Goal: Complete application form: Complete application form

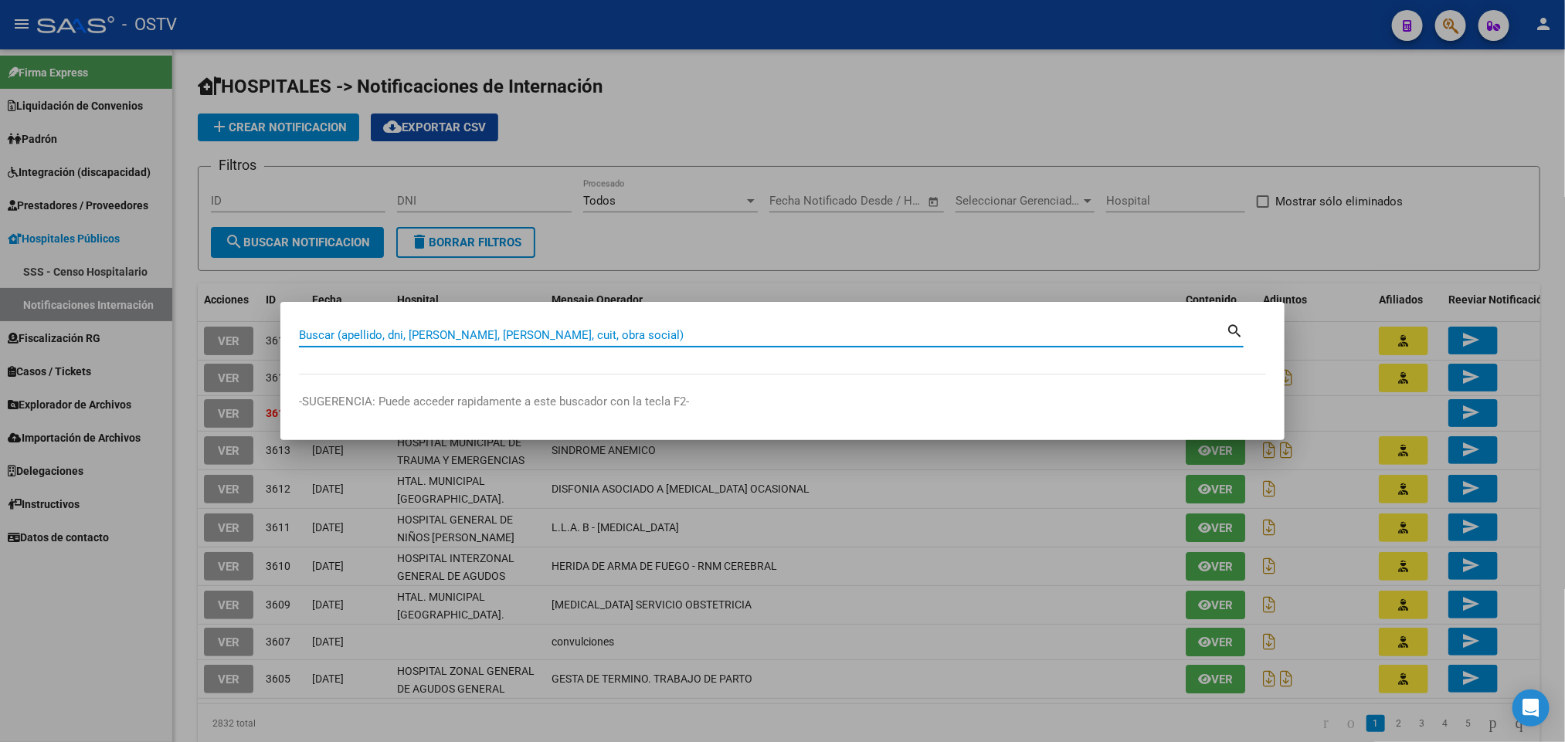
click at [559, 177] on div at bounding box center [782, 371] width 1565 height 742
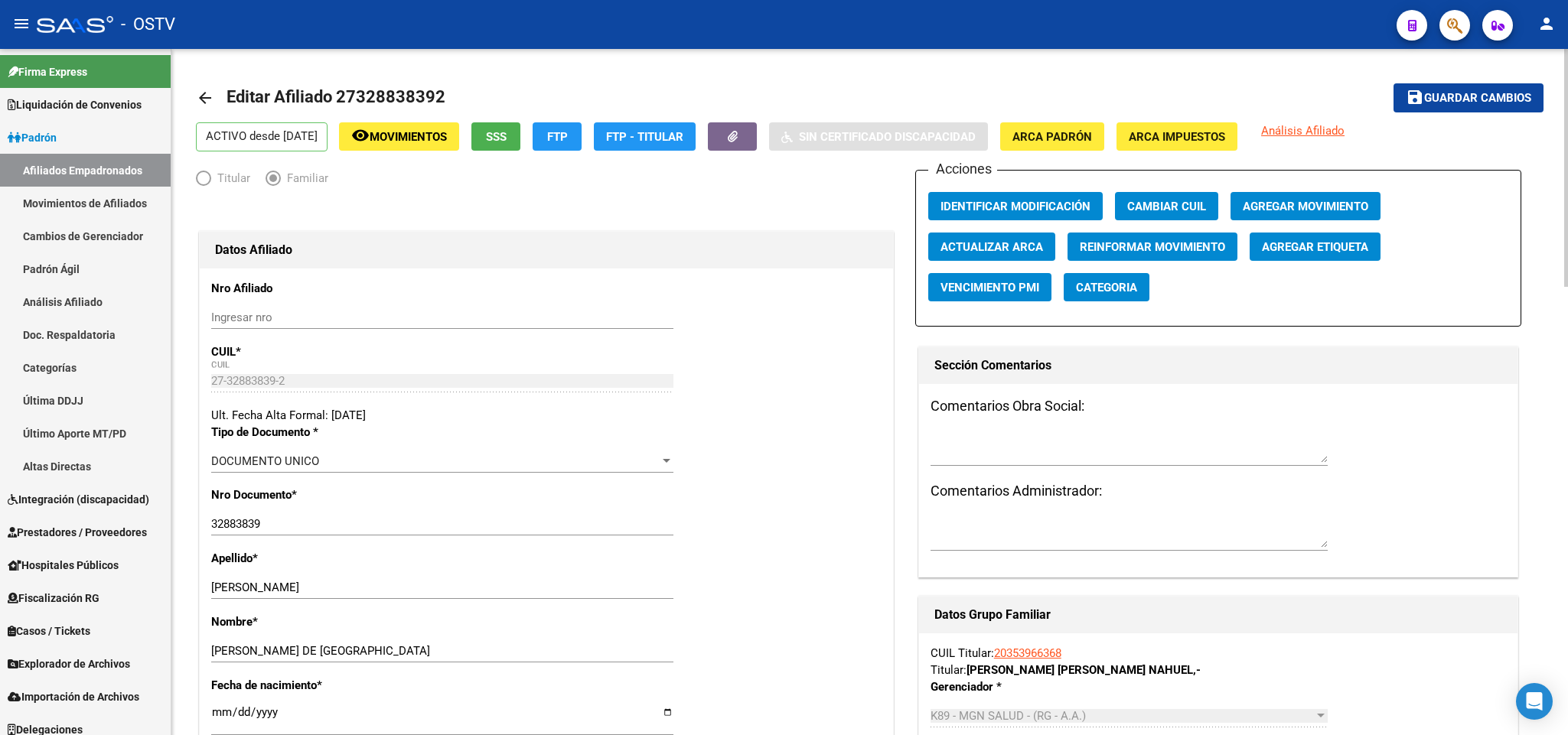
click at [212, 101] on mat-icon "arrow_back" at bounding box center [205, 98] width 19 height 19
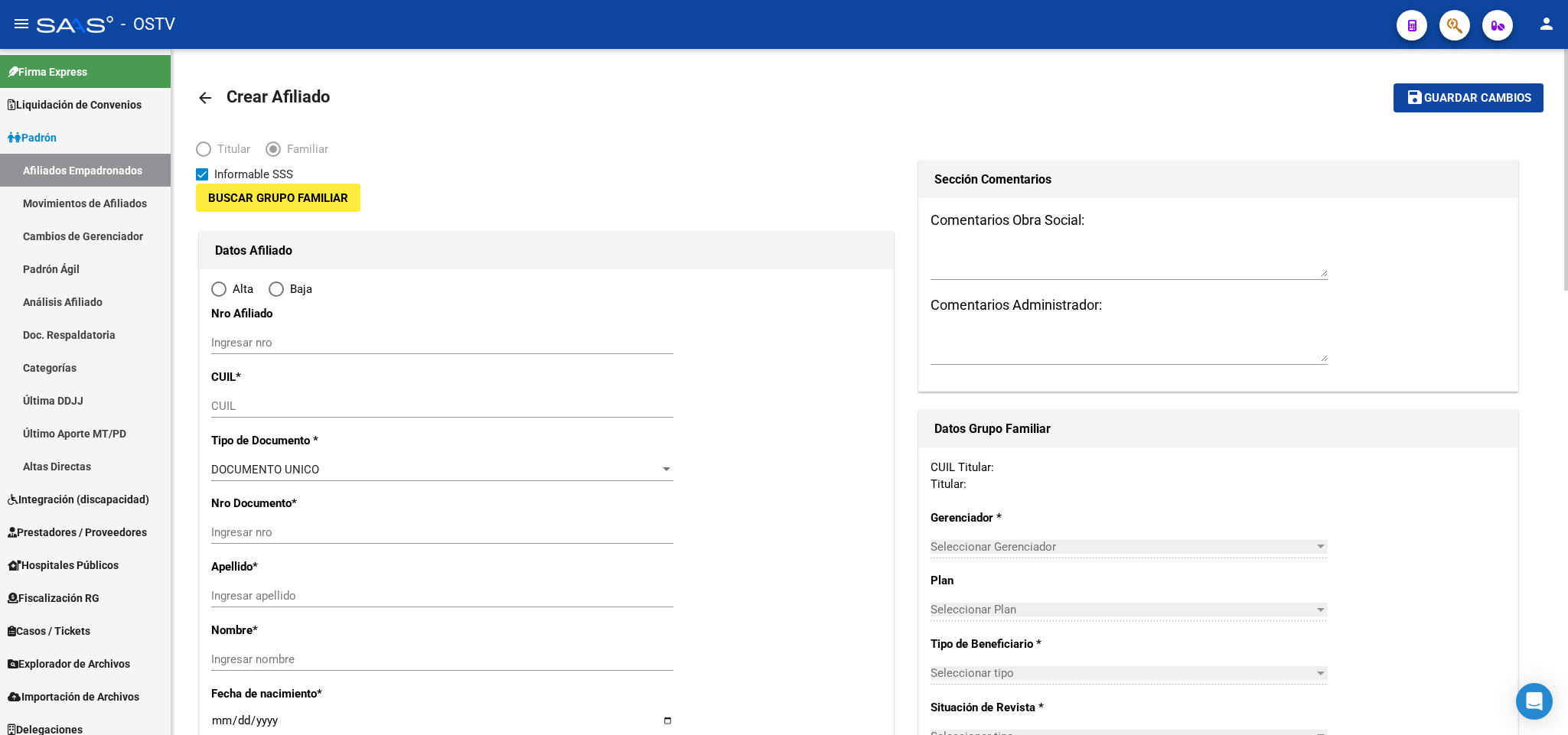
type input "30-71429245-1"
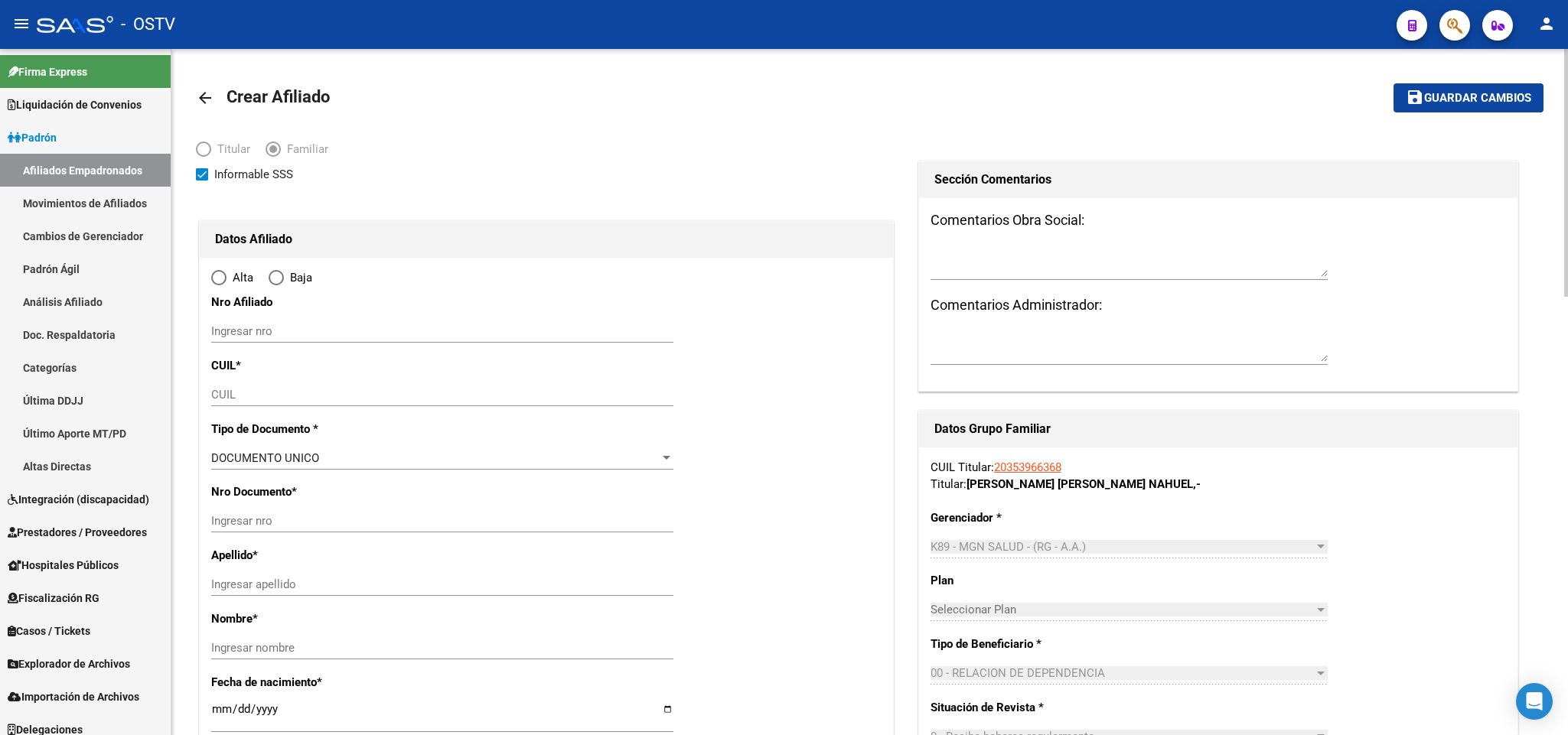
type input "JOSE CLEMENTE P"
type input "1665"
type input "Maestro Sarmiento"
type input "5385"
radio input "true"
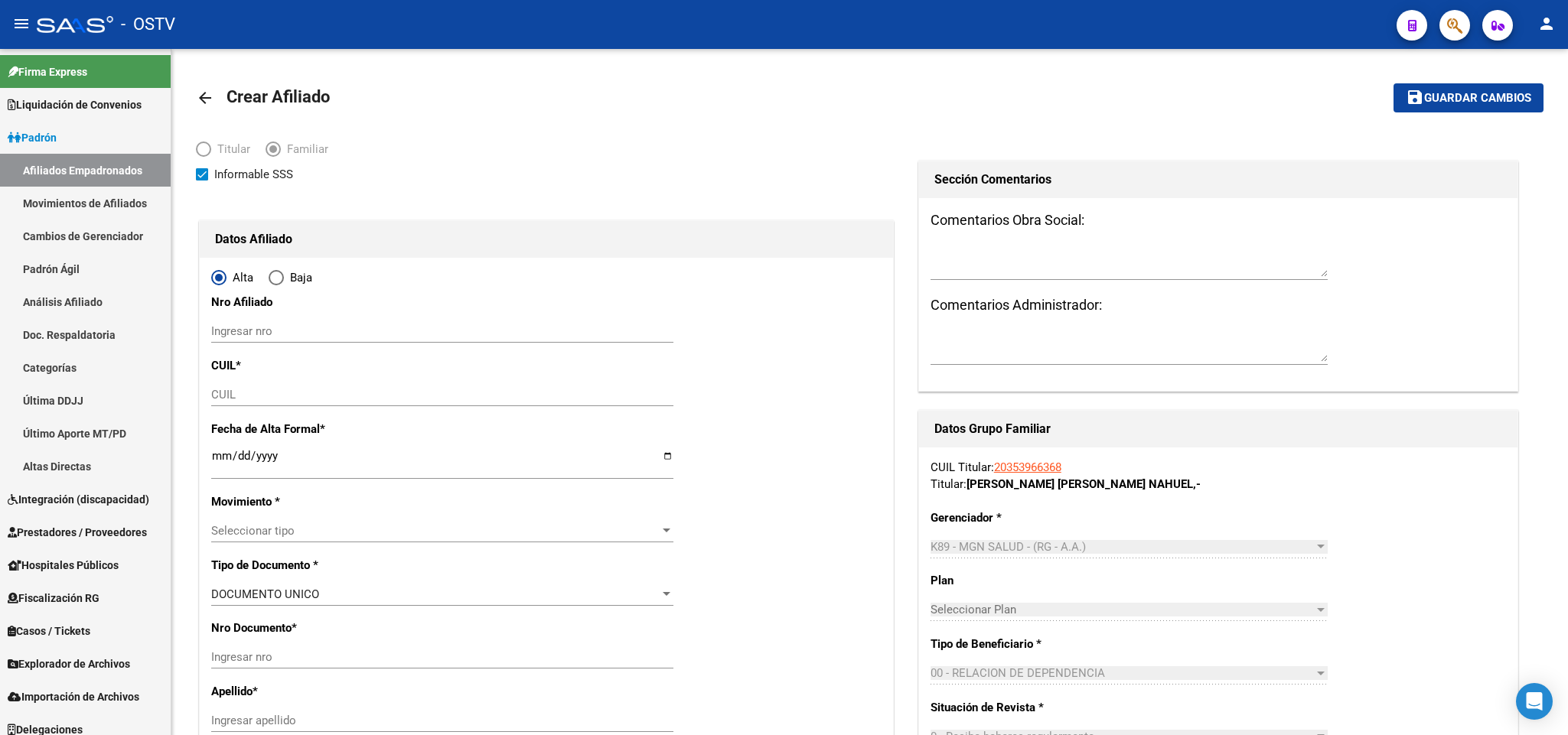
type input "30-71429245-1"
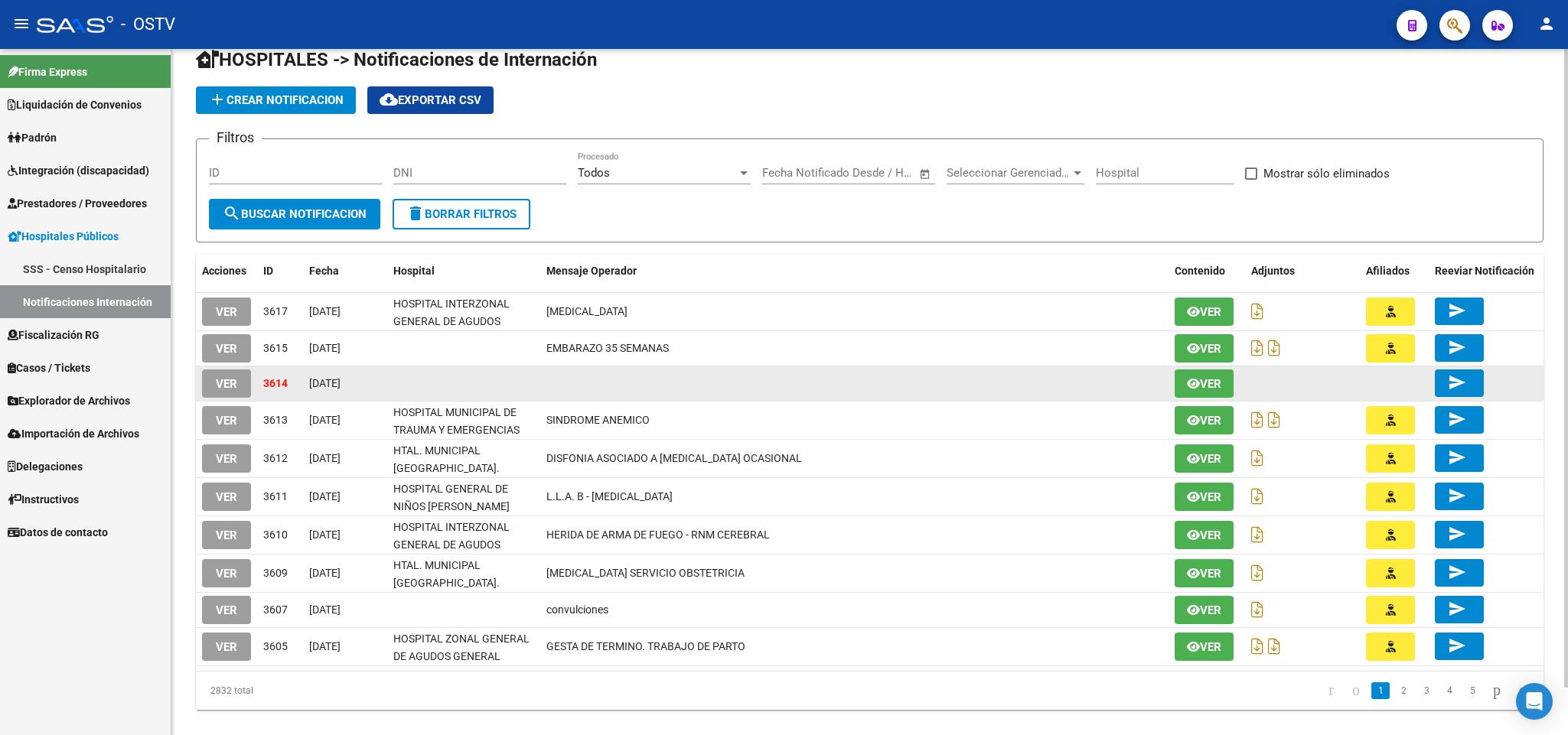
scroll to position [51, 0]
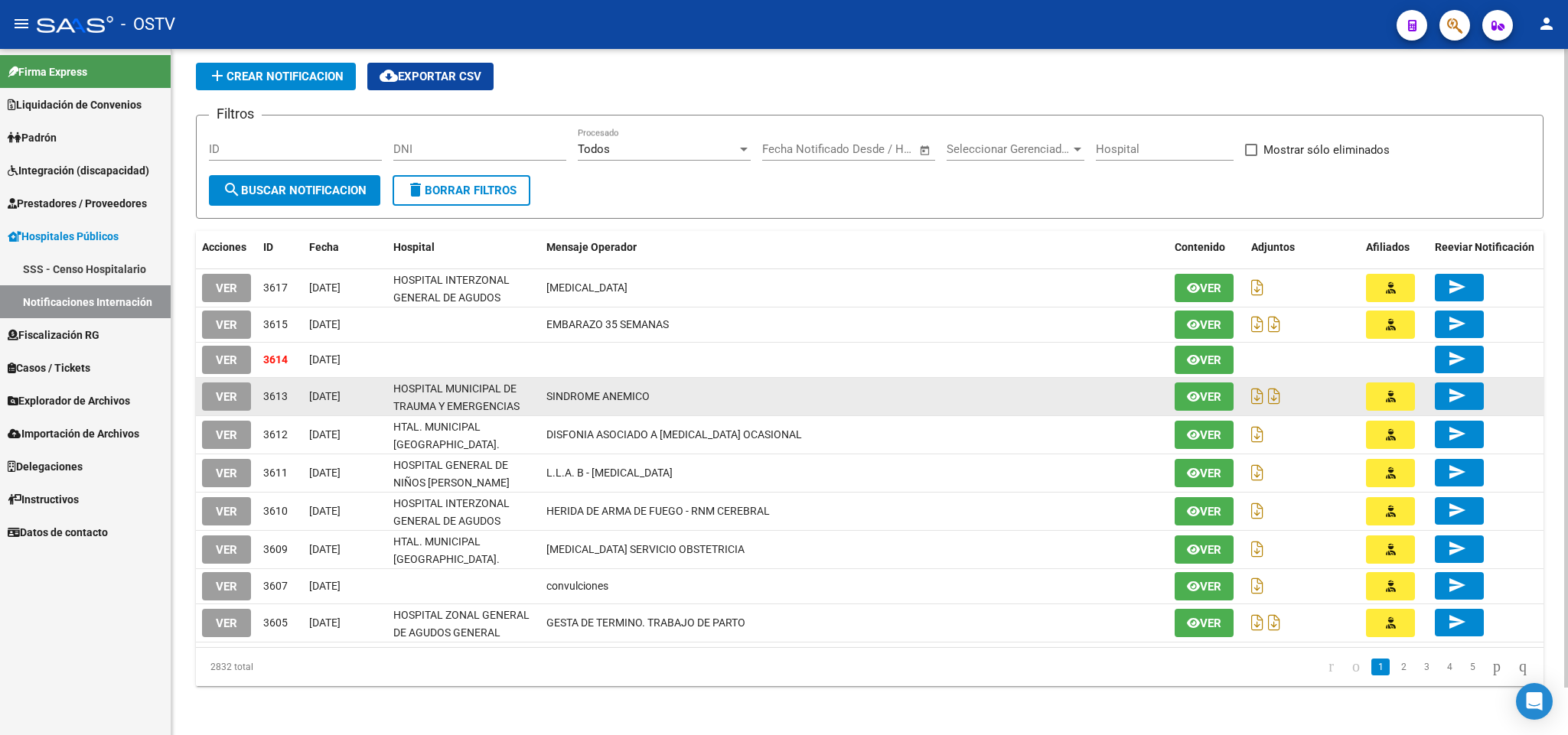
click at [226, 391] on span "VER" at bounding box center [227, 397] width 22 height 14
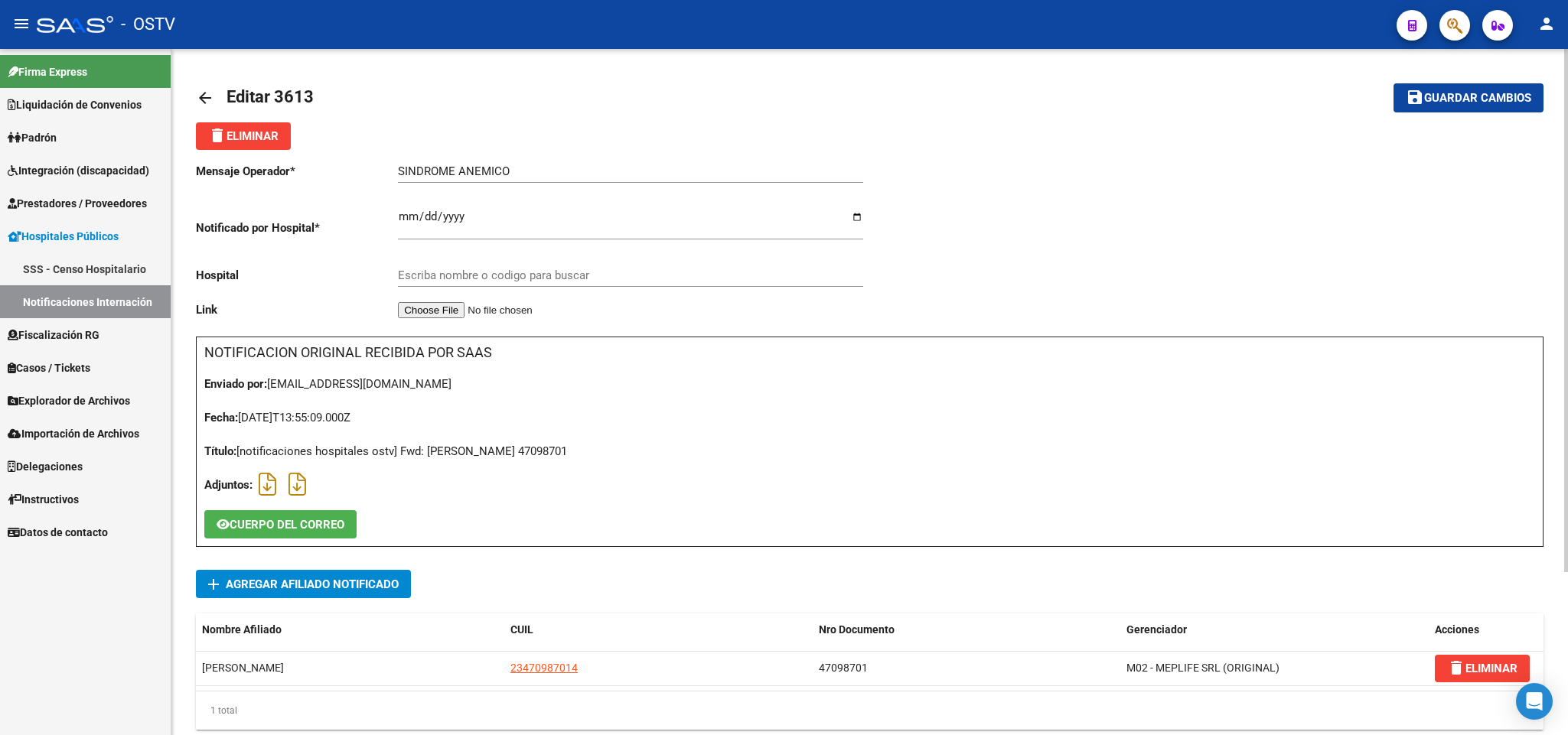
type input "HOSPITAL MUNICIPAL DE TRAUMA Y EMERGENCIAS [PERSON_NAME]"
